Goal: Find specific page/section: Find specific page/section

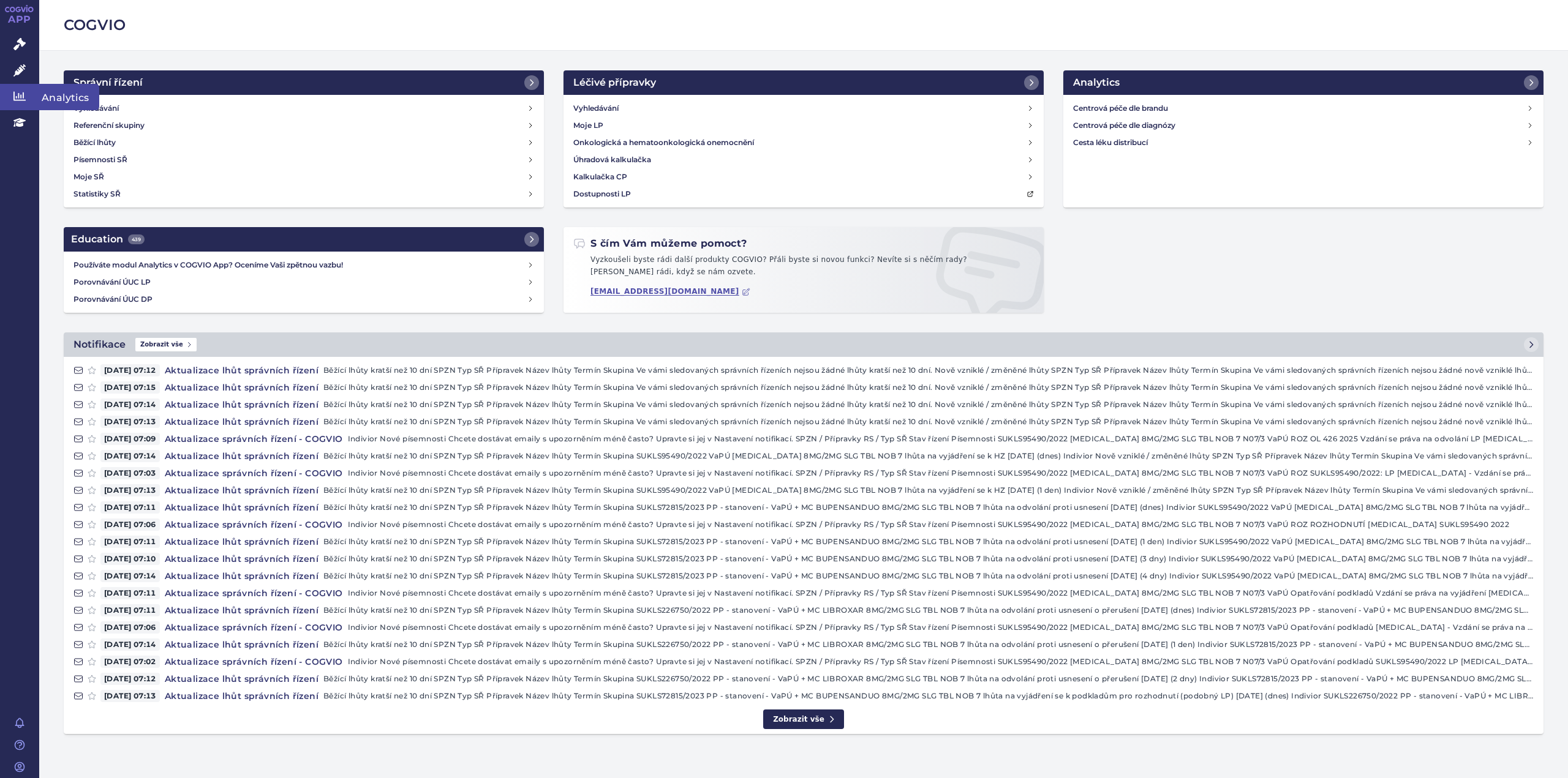
click at [19, 93] on icon at bounding box center [19, 96] width 12 height 12
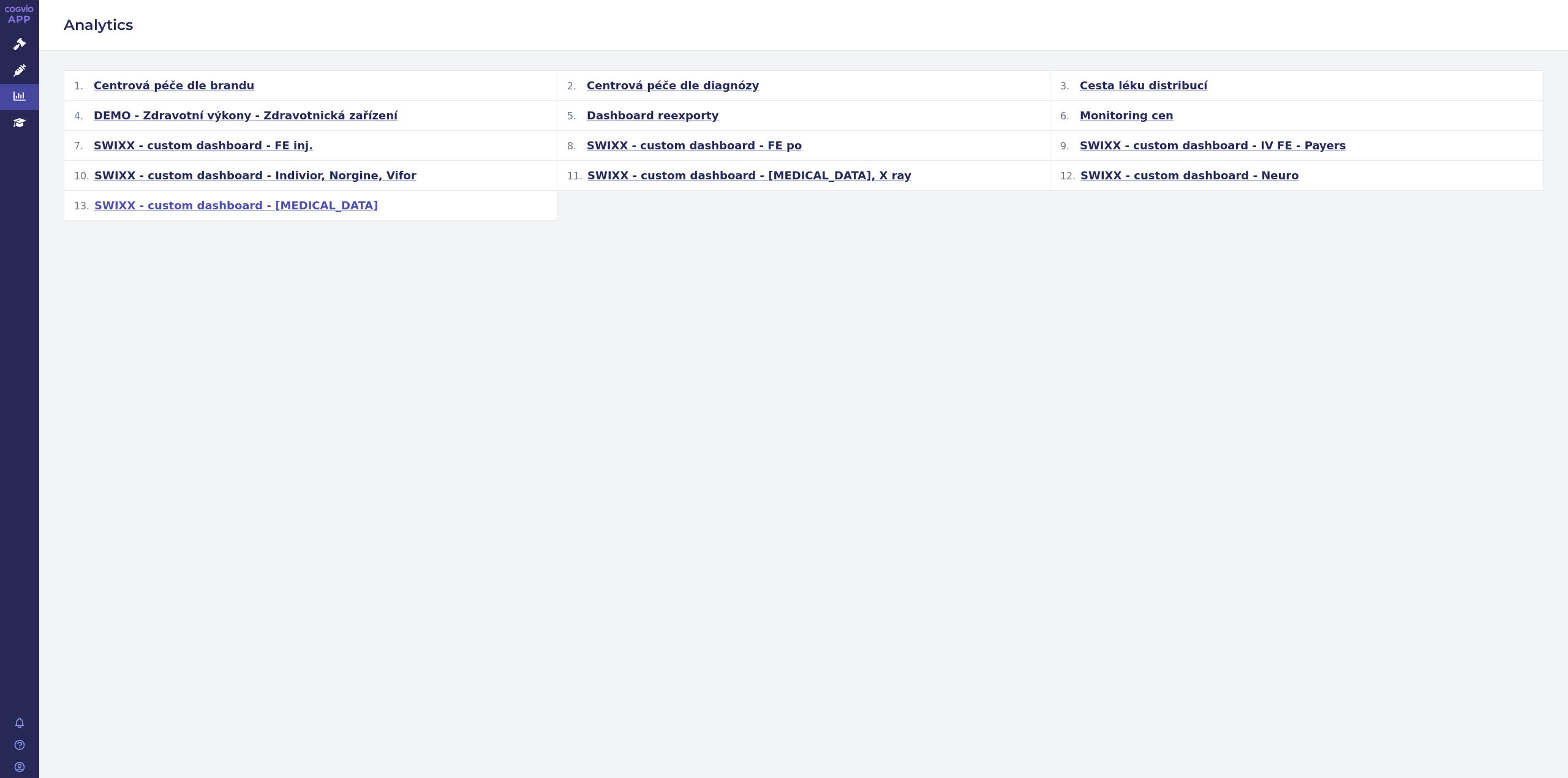
click at [182, 201] on span "SWIXX - custom dashboard - [MEDICAL_DATA]" at bounding box center [236, 205] width 284 height 14
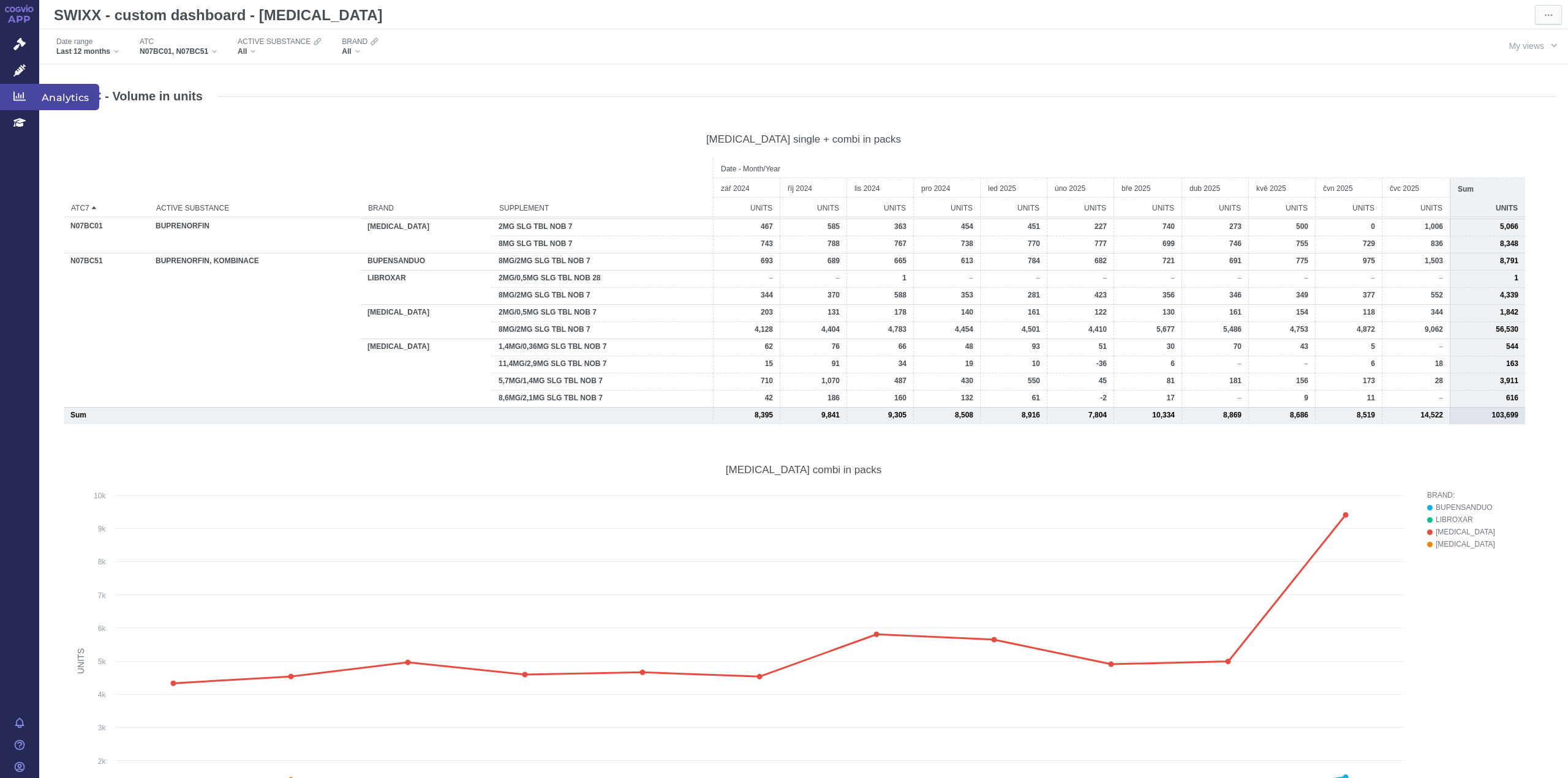
click at [17, 93] on icon at bounding box center [19, 96] width 12 height 12
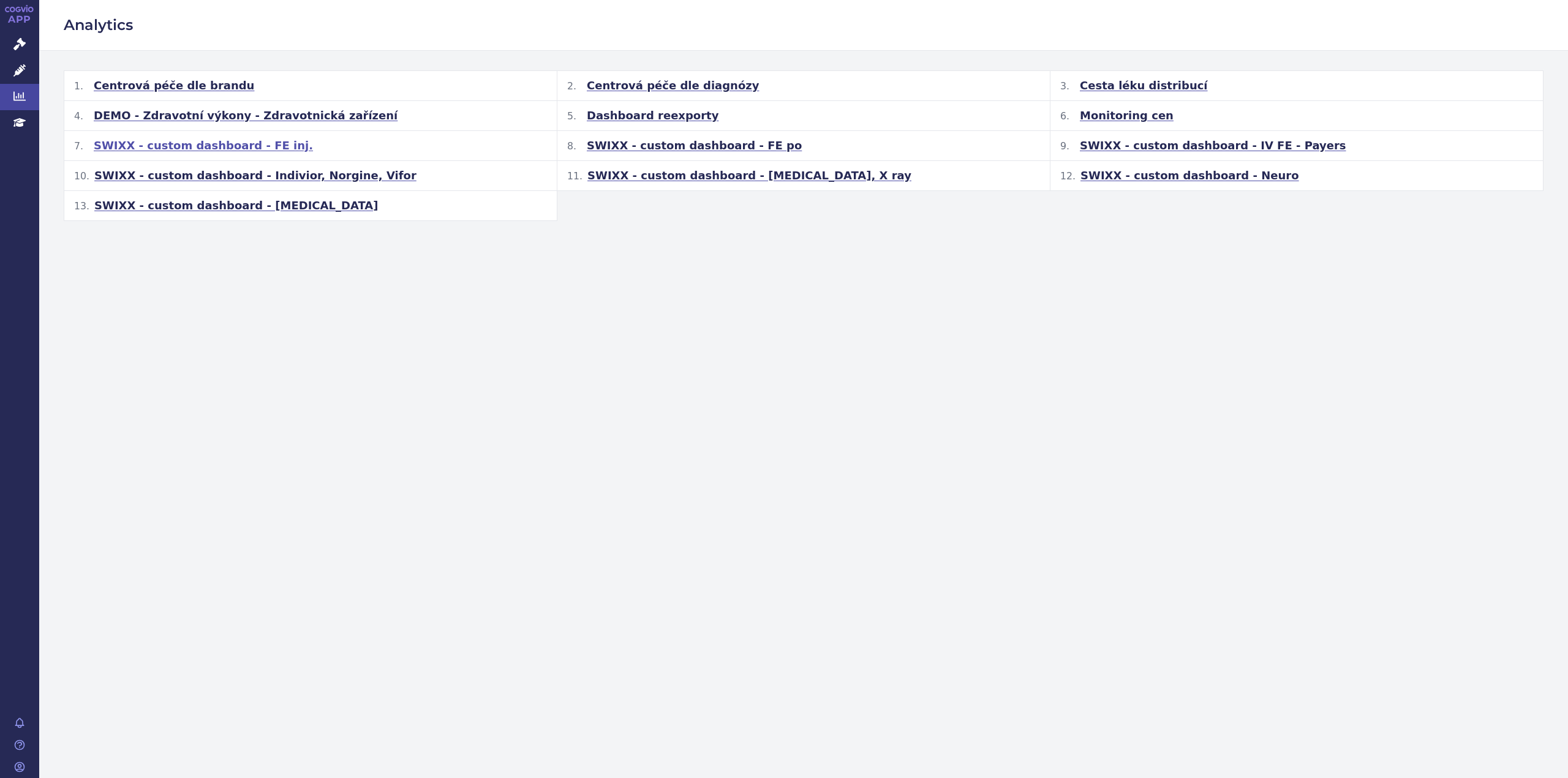
click at [163, 145] on span "SWIXX - custom dashboard - FE inj." at bounding box center [203, 146] width 219 height 14
click at [638, 147] on span "SWIXX - custom dashboard - FE po" at bounding box center [694, 146] width 215 height 14
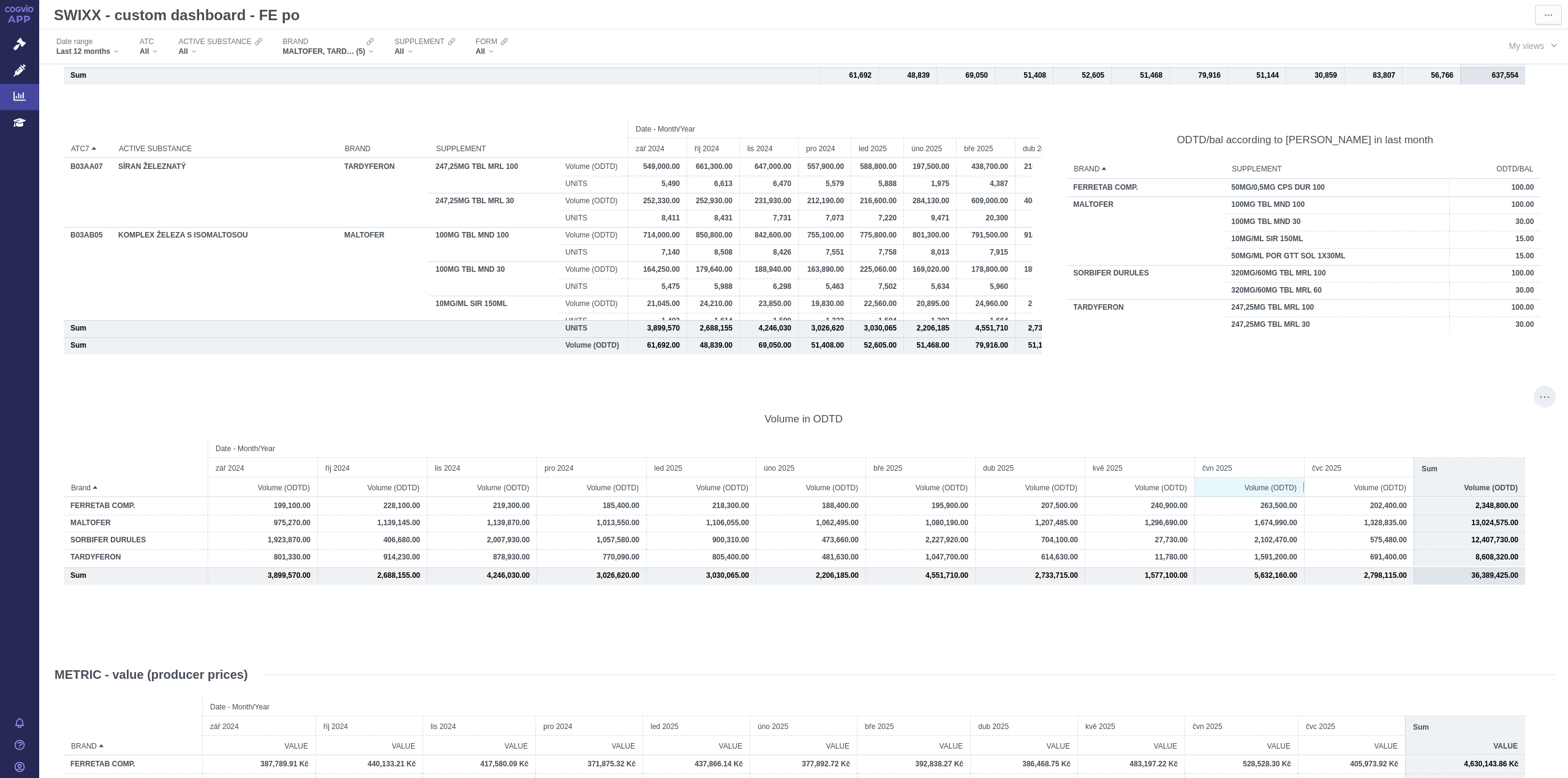
scroll to position [245, 0]
